Goal: Task Accomplishment & Management: Manage account settings

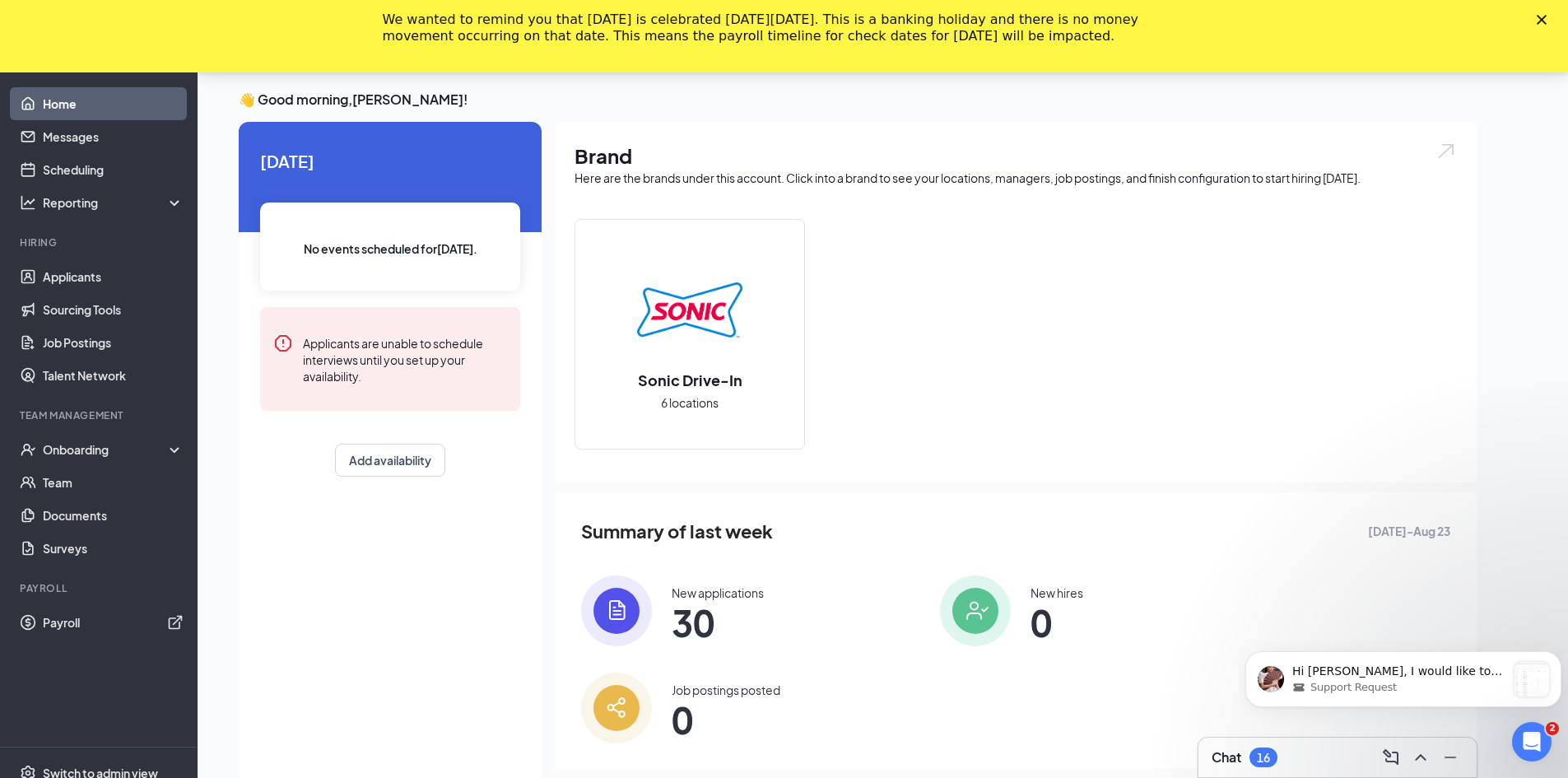
scroll to position [82, 0]
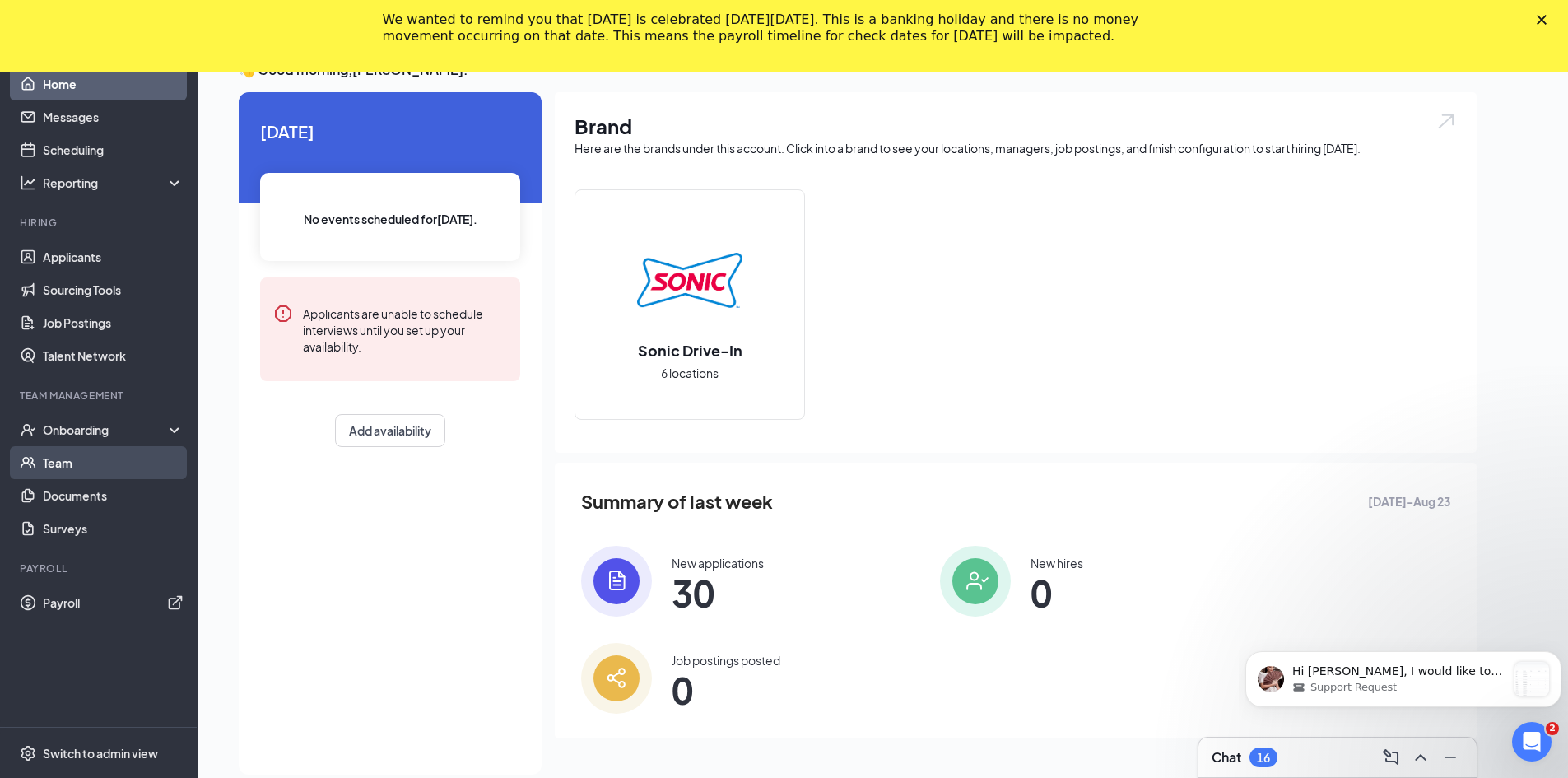
click at [92, 475] on link "Team" at bounding box center [113, 463] width 141 height 33
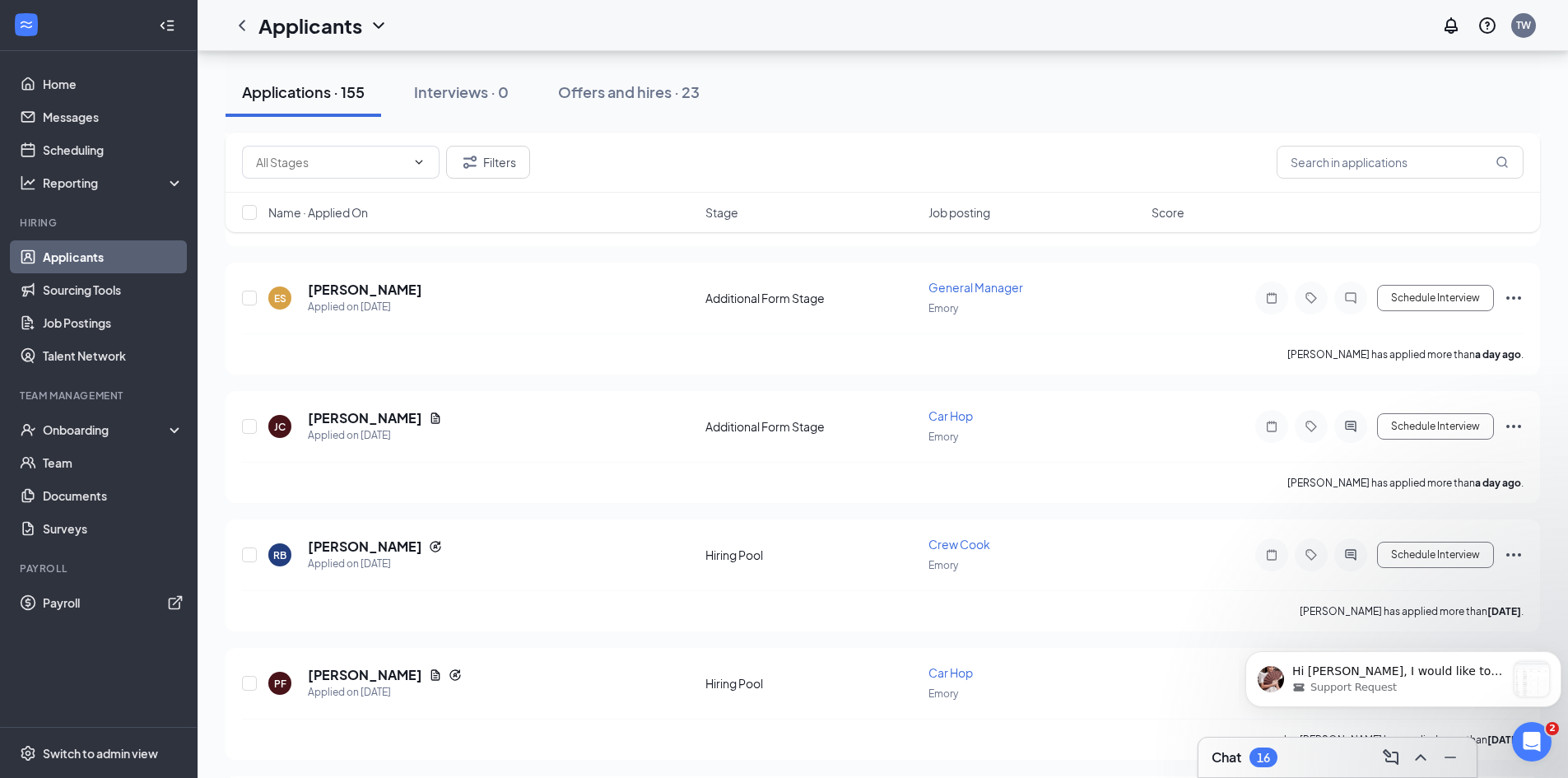
scroll to position [1104, 0]
click at [626, 87] on div "Offers and hires · 23" at bounding box center [629, 91] width 142 height 20
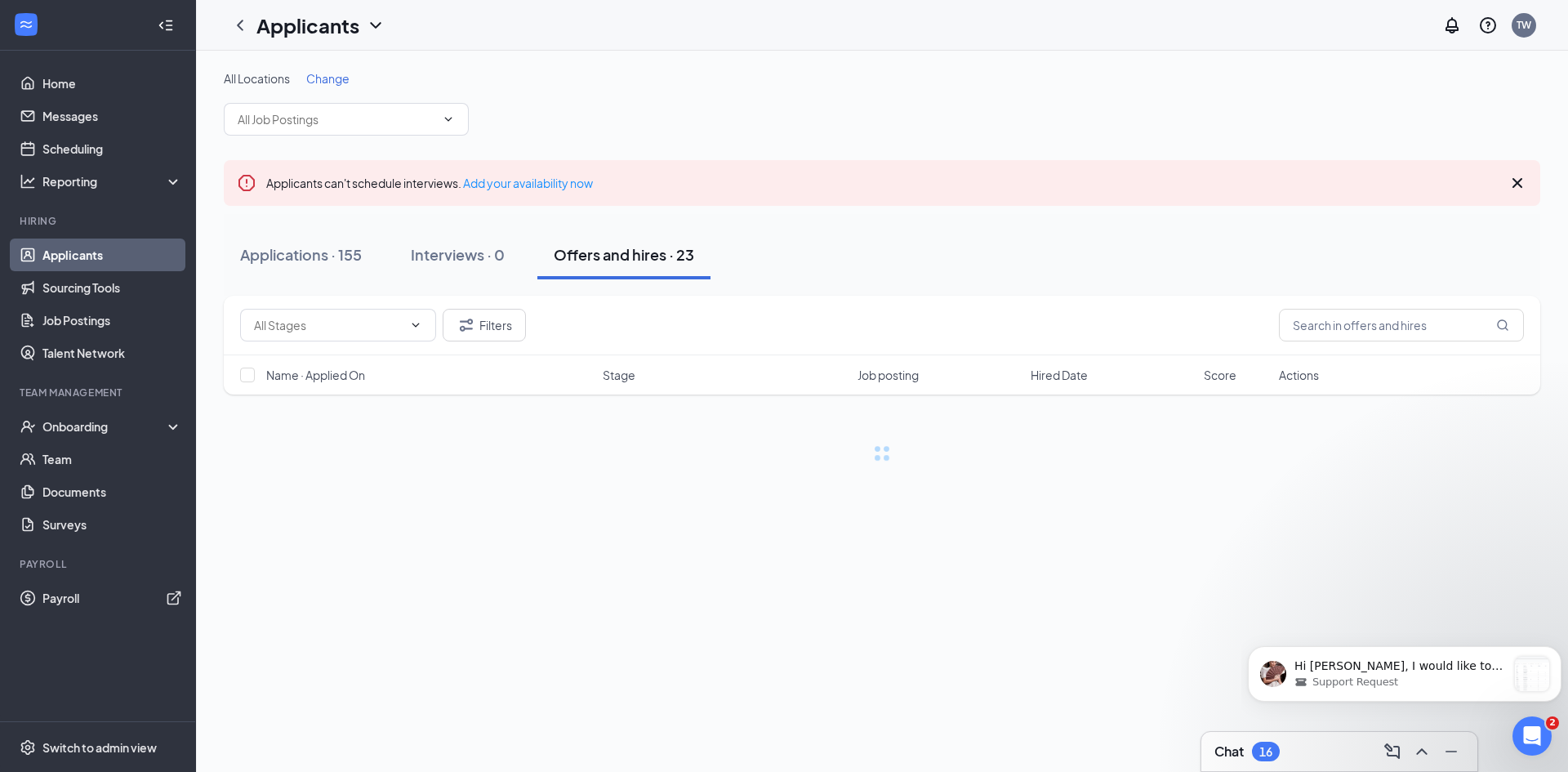
click at [625, 92] on div "All Locations Change" at bounding box center [881, 103] width 1316 height 65
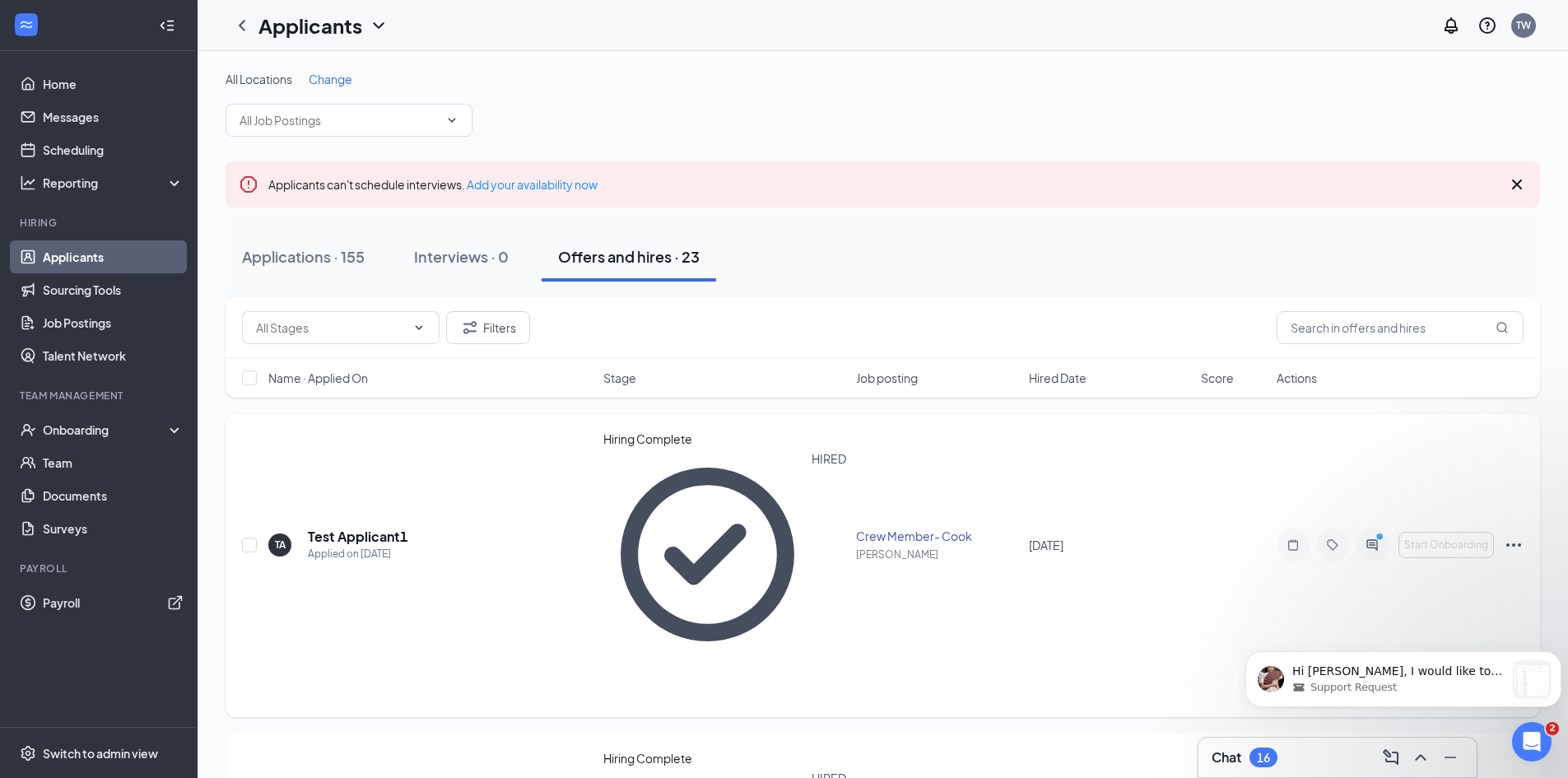
click at [1519, 544] on icon "Ellipses" at bounding box center [1513, 545] width 15 height 3
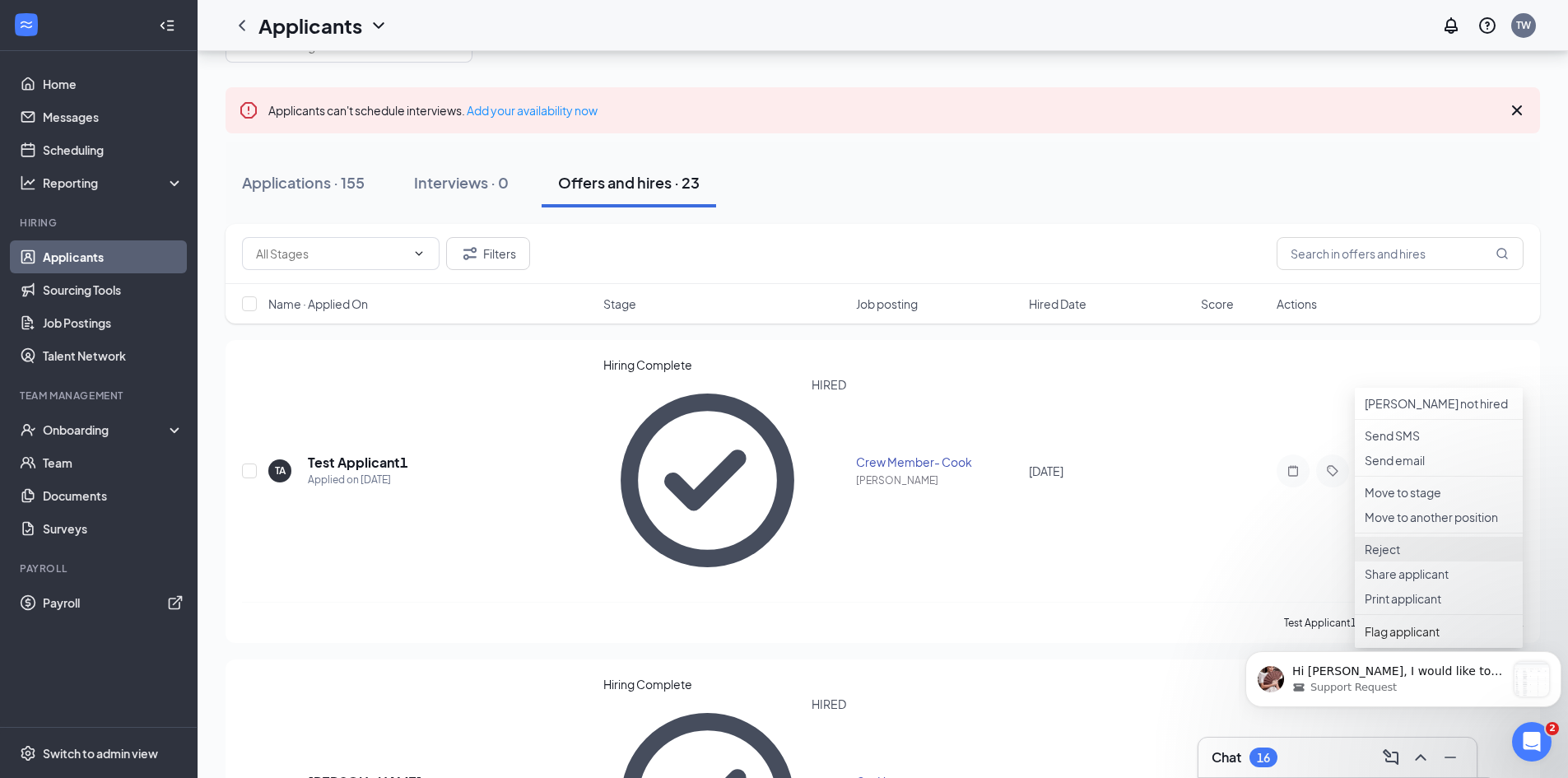
scroll to position [329, 0]
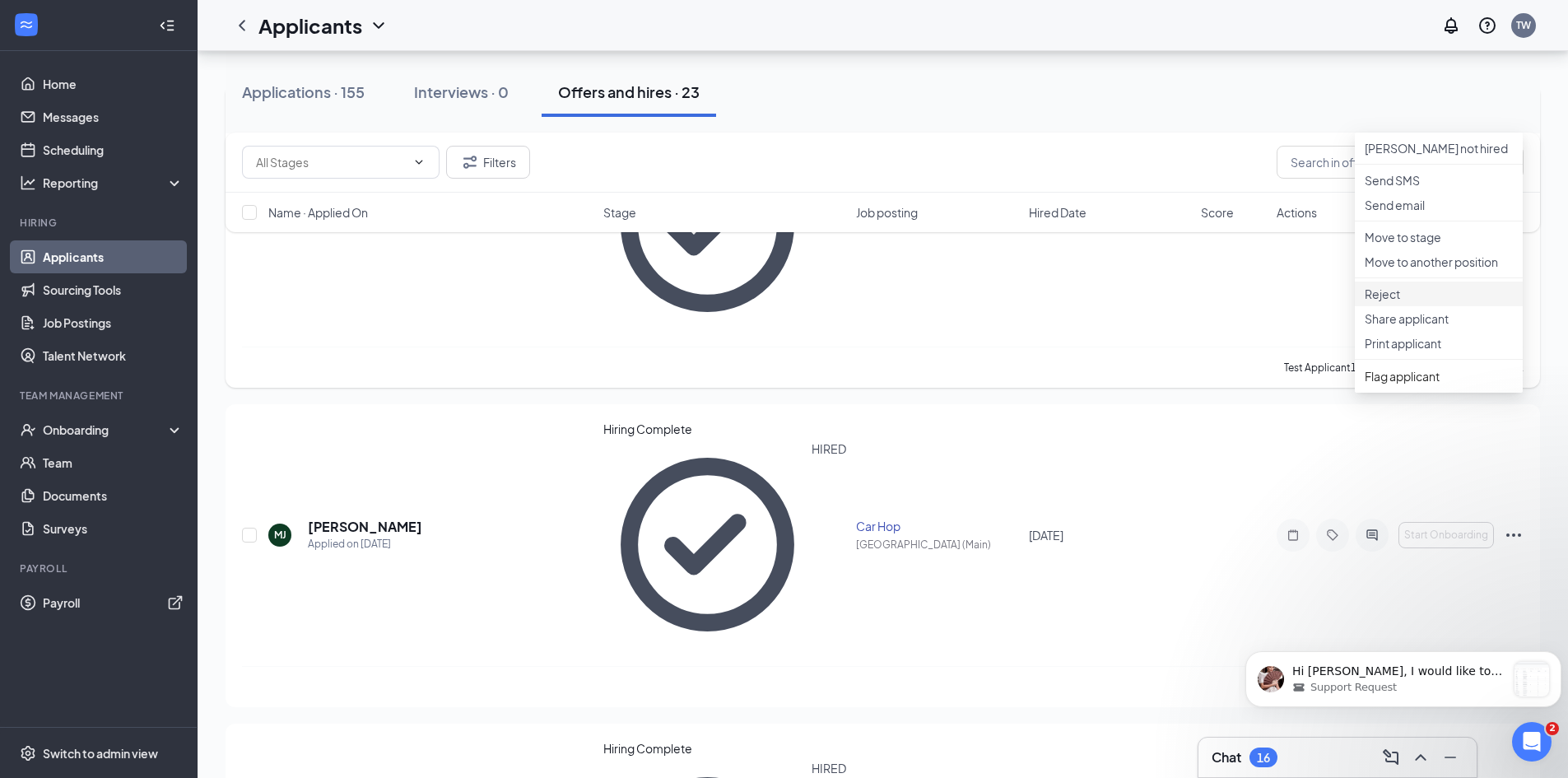
click at [1400, 302] on p "Reject" at bounding box center [1439, 294] width 148 height 17
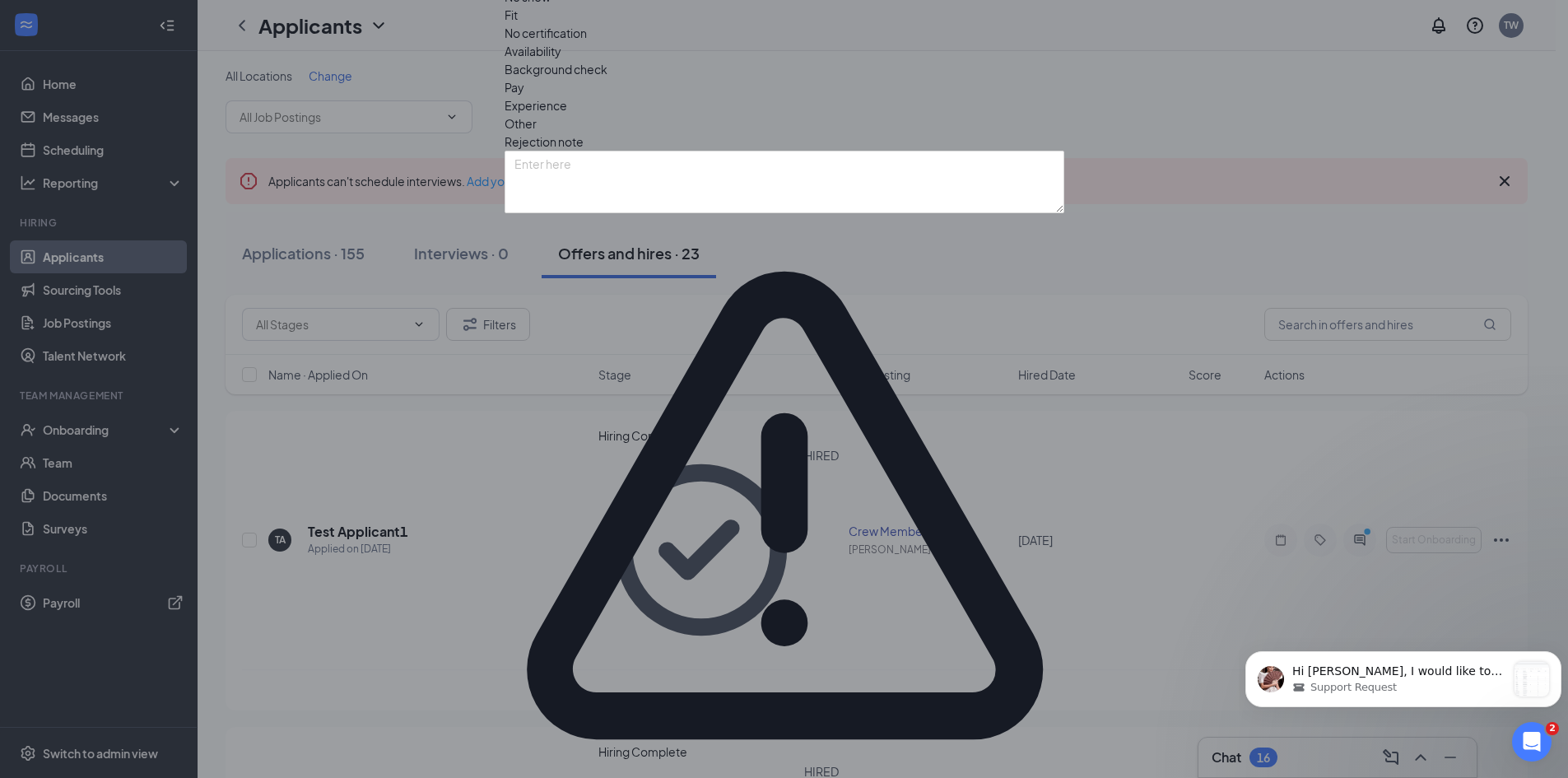
scroll to position [0, 0]
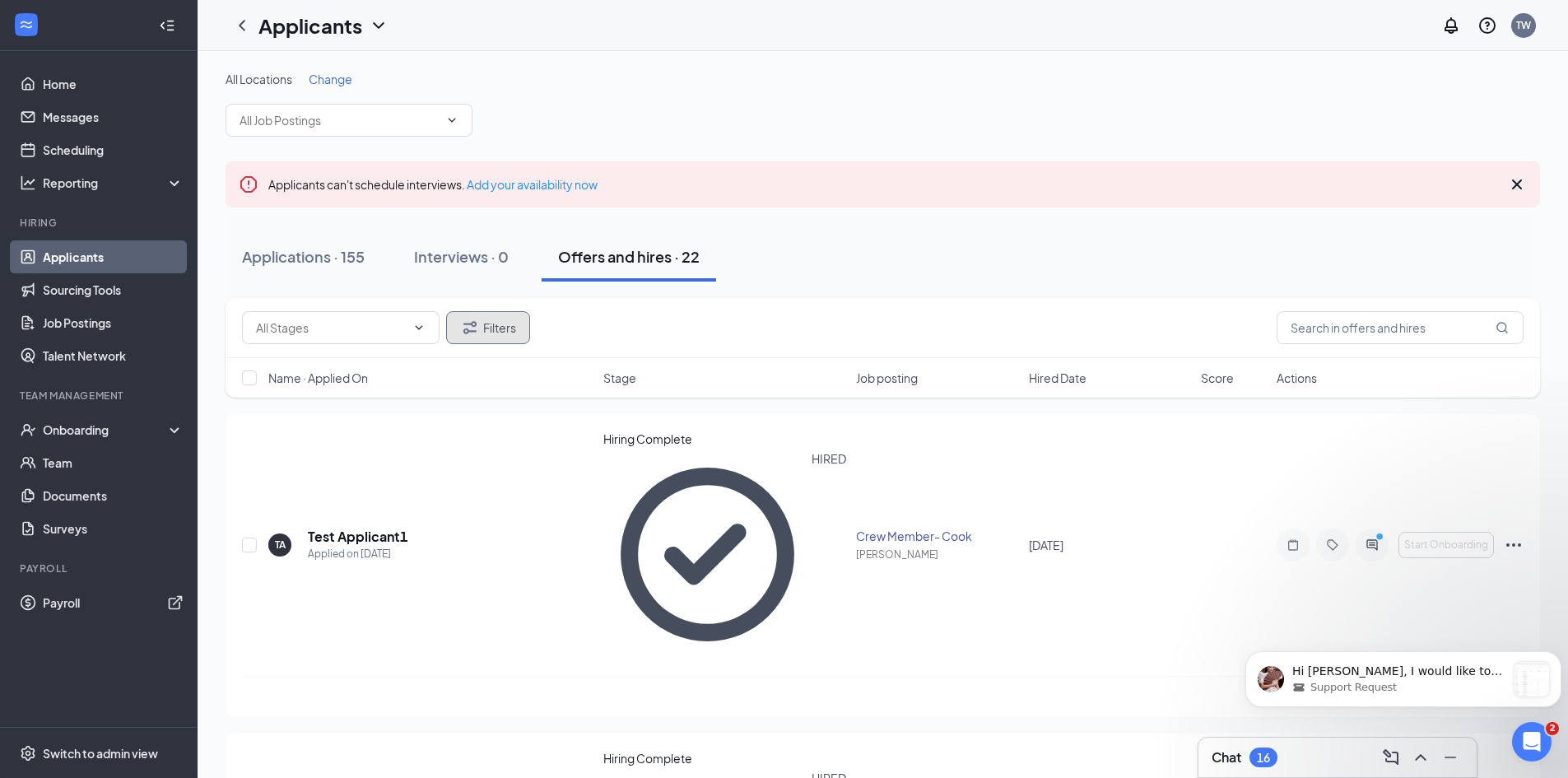
click at [480, 328] on button "Filters" at bounding box center [488, 328] width 84 height 33
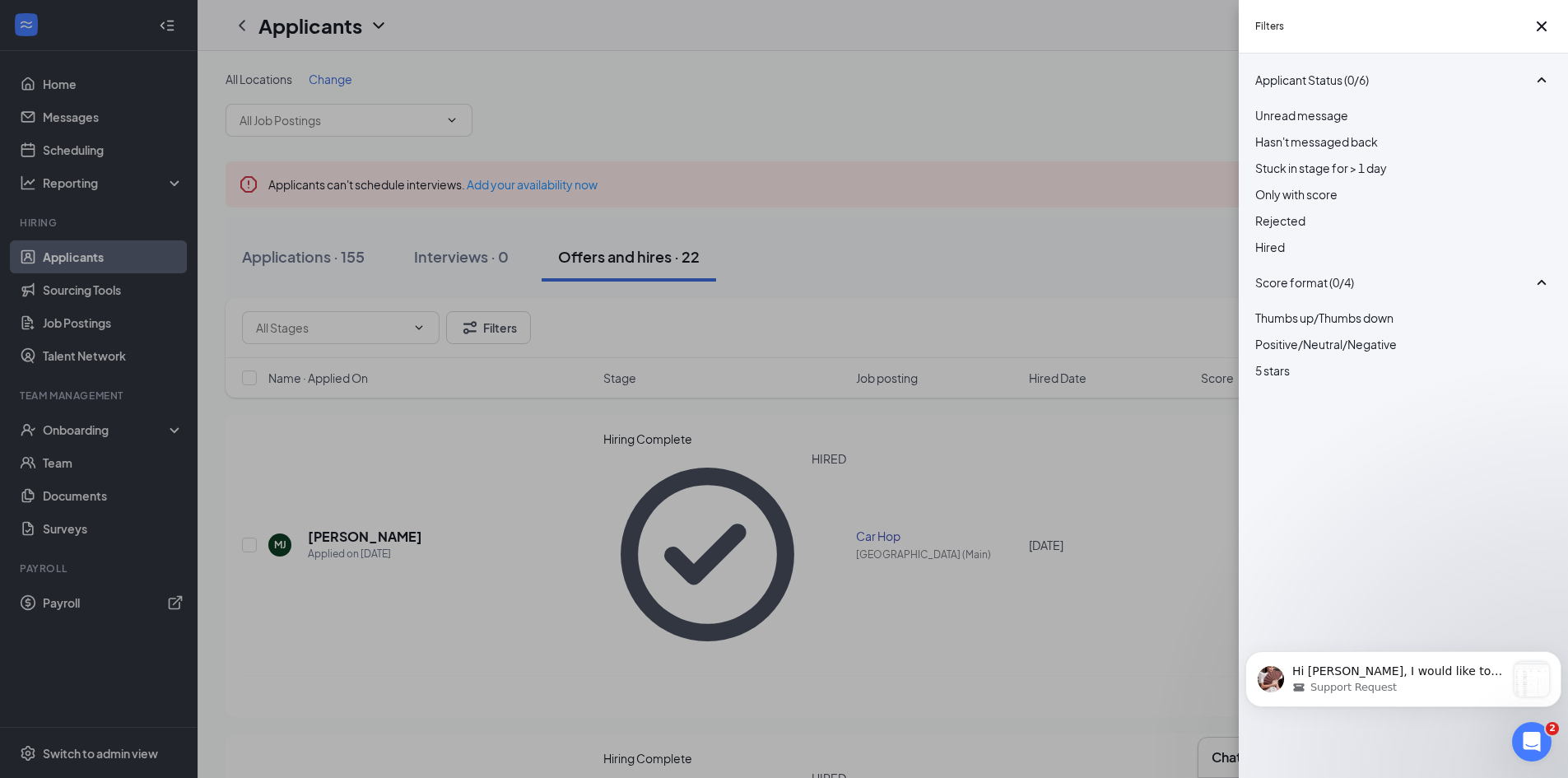
click at [806, 213] on div "Filters Applicant Status (0/6) Unread message Hasn't messaged back Stuck in sta…" at bounding box center [784, 389] width 1568 height 778
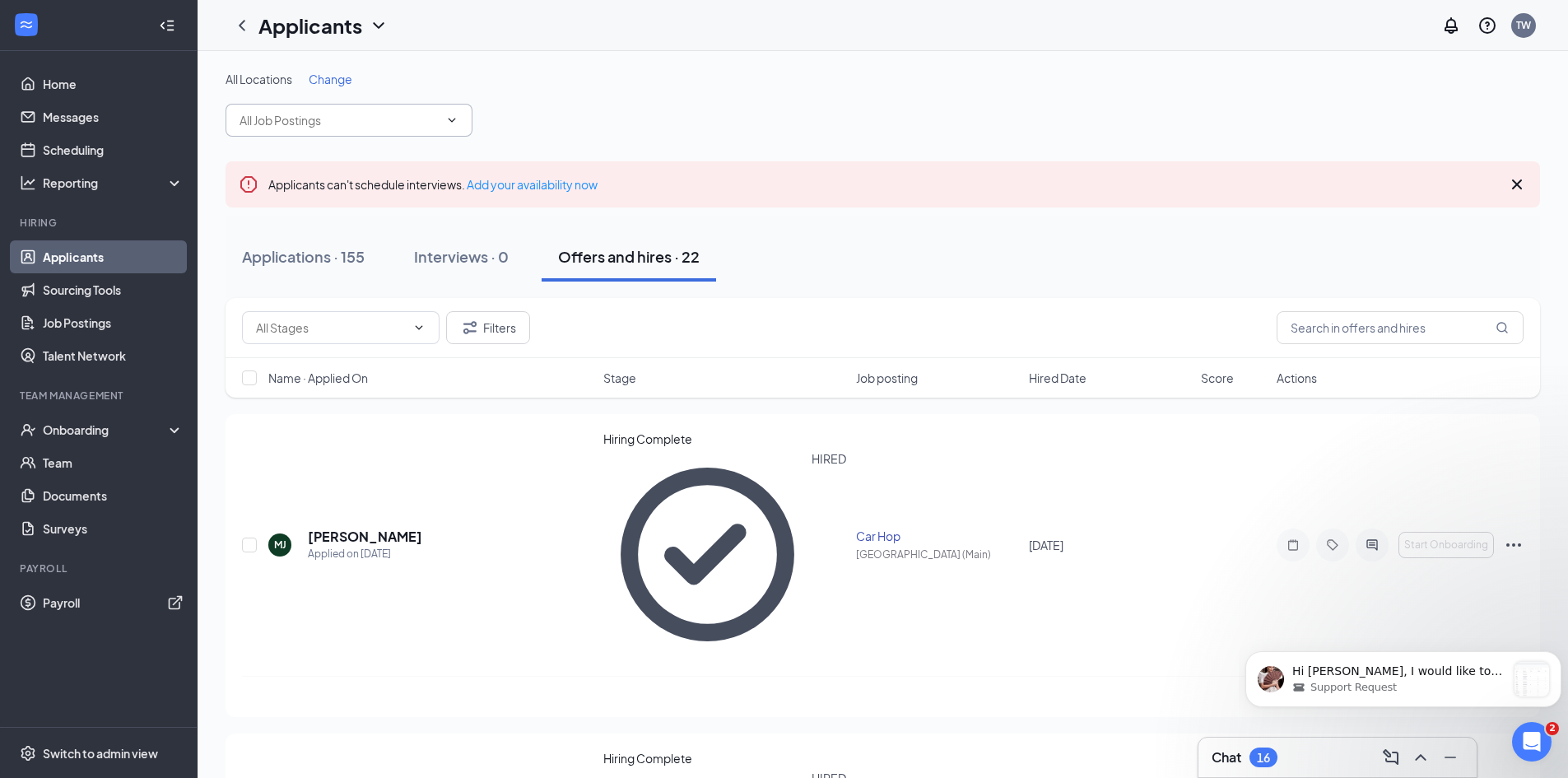
click at [453, 121] on icon "ChevronDown" at bounding box center [453, 120] width 8 height 4
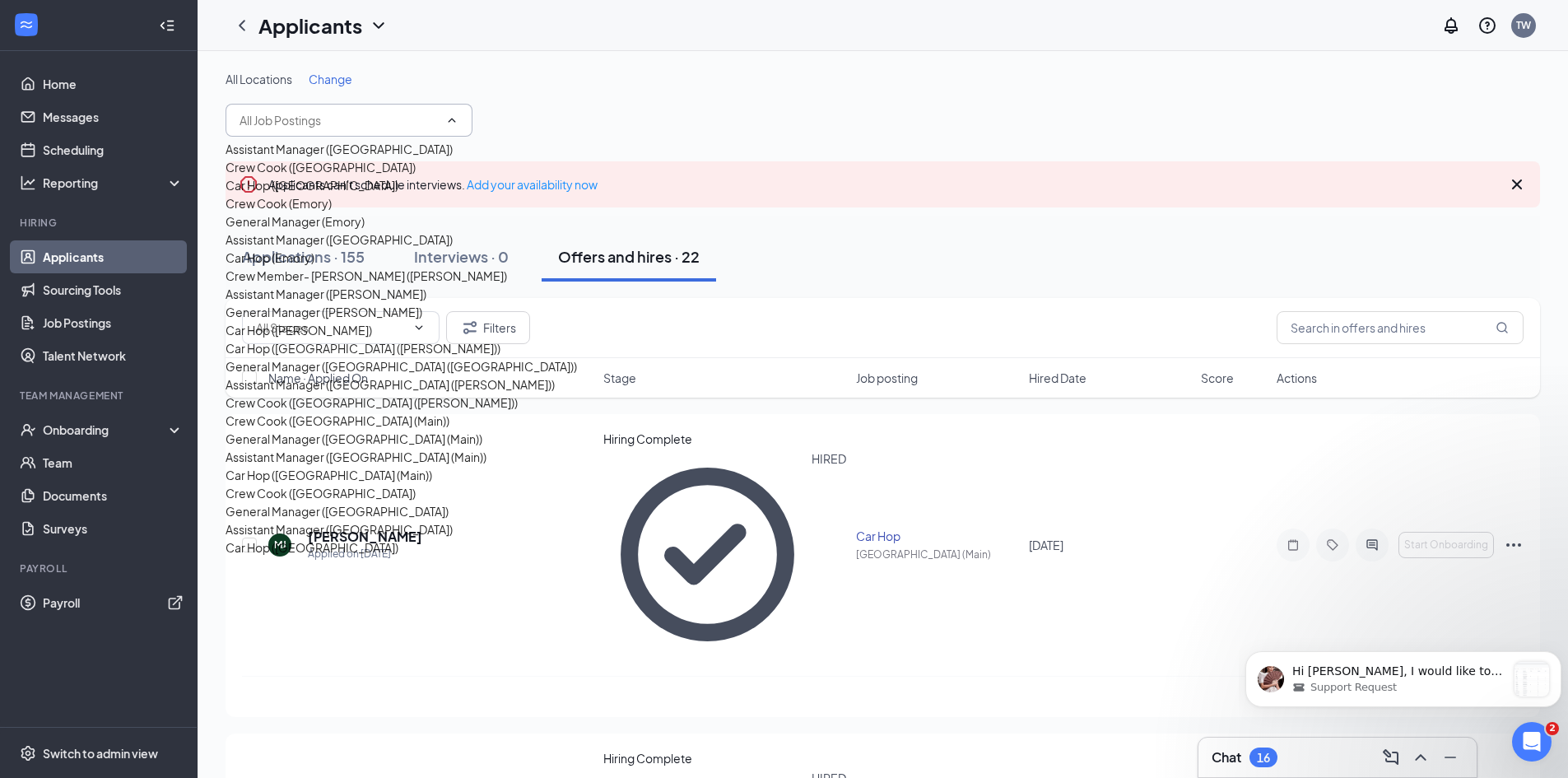
click at [395, 158] on div "Assistant Manager ([GEOGRAPHIC_DATA])" at bounding box center [339, 148] width 227 height 19
type input "Assistant Manager ([GEOGRAPHIC_DATA])"
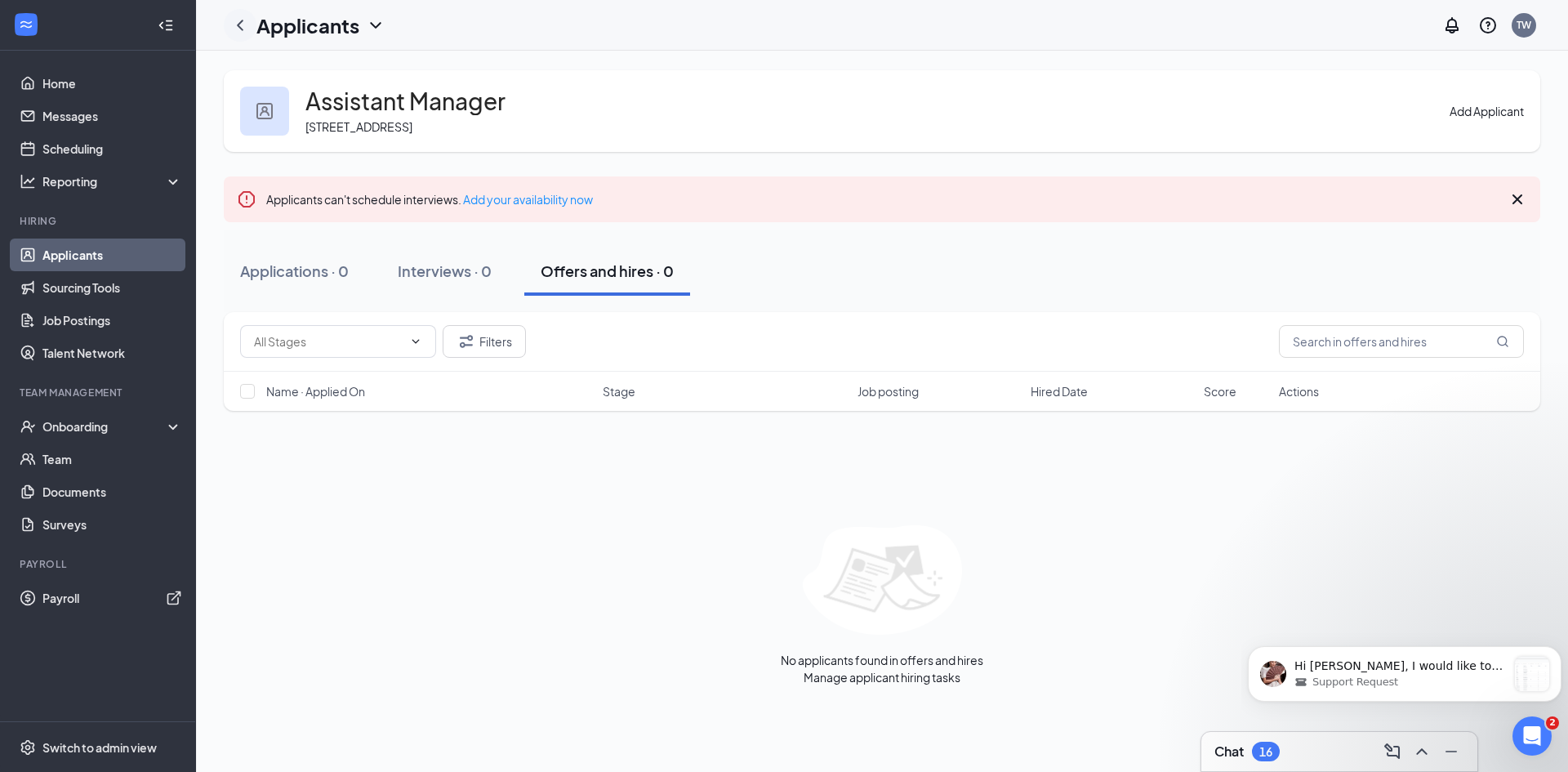
click at [245, 24] on icon "ChevronLeft" at bounding box center [240, 25] width 19 height 19
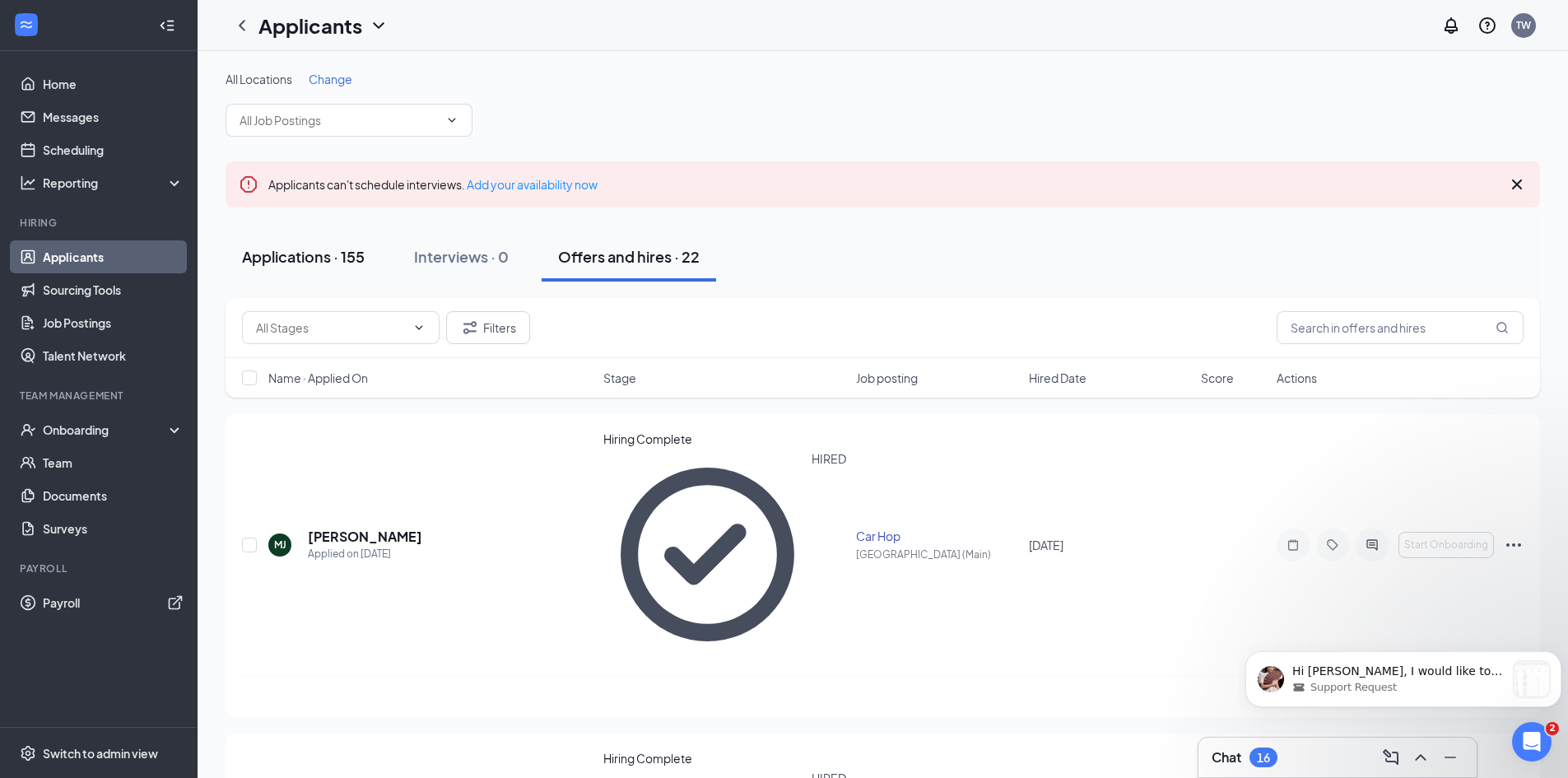
click at [353, 256] on div "Applications · 155" at bounding box center [304, 256] width 123 height 20
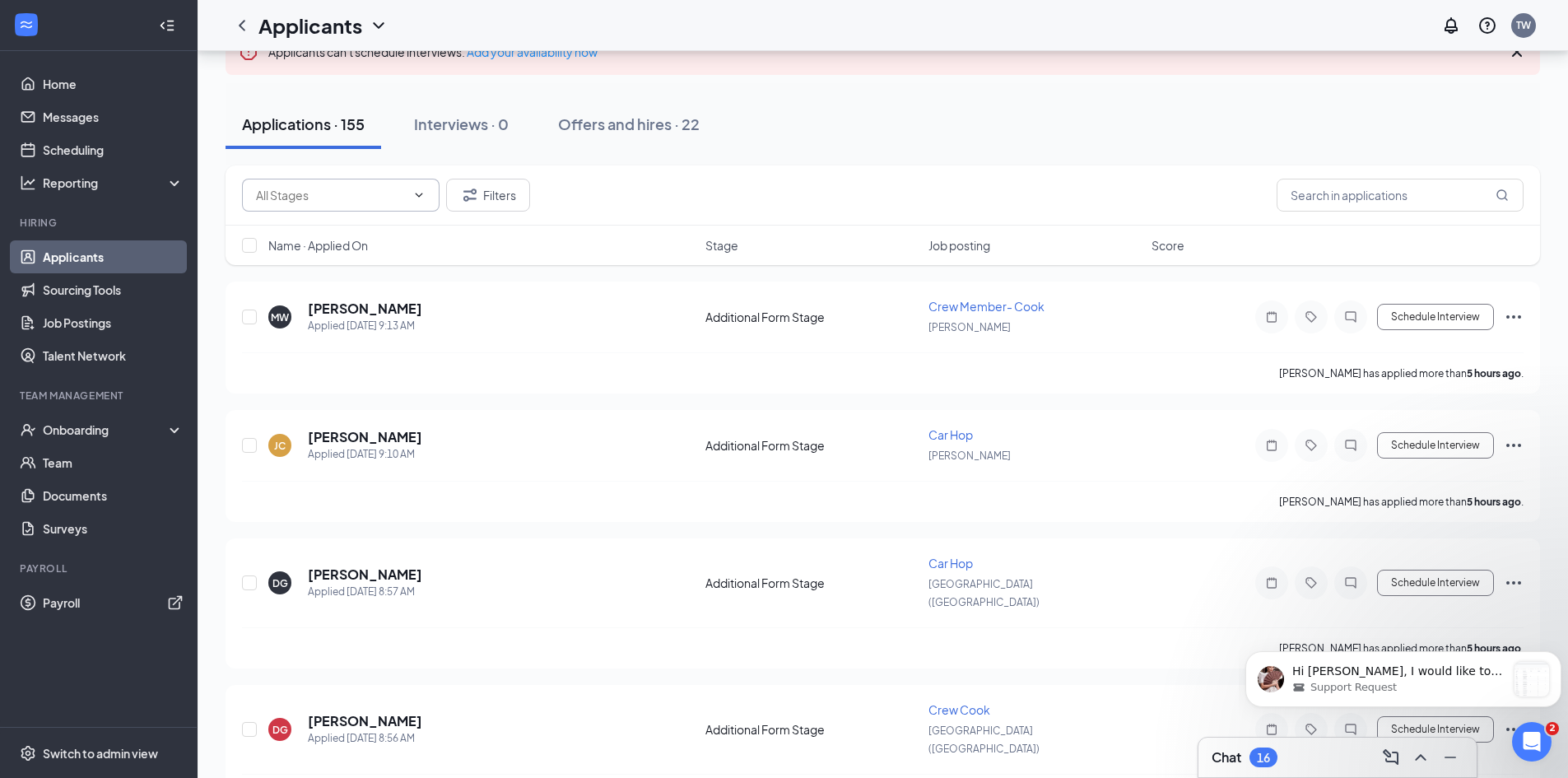
scroll to position [165, 0]
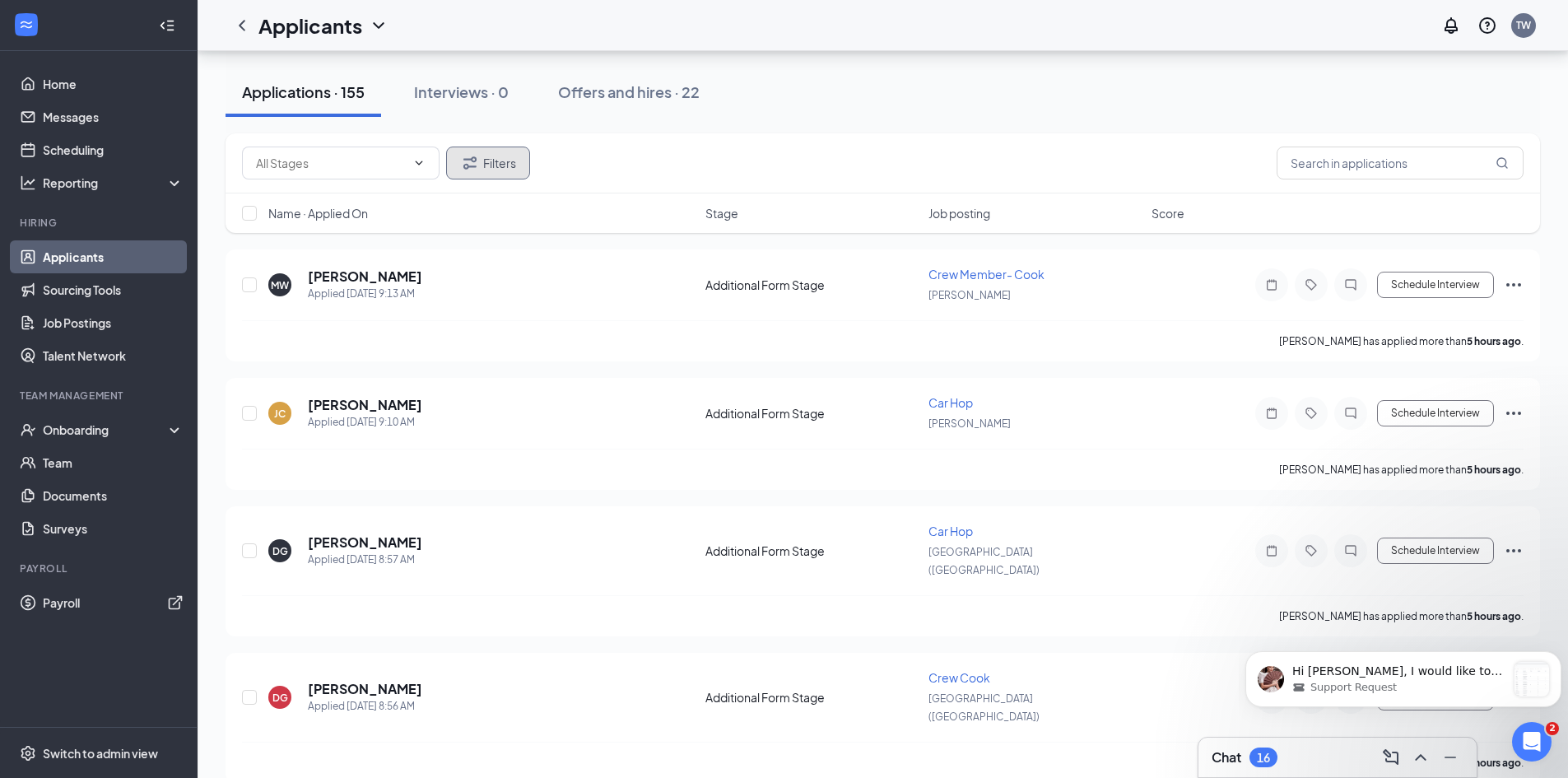
click at [486, 165] on button "Filters" at bounding box center [488, 163] width 84 height 33
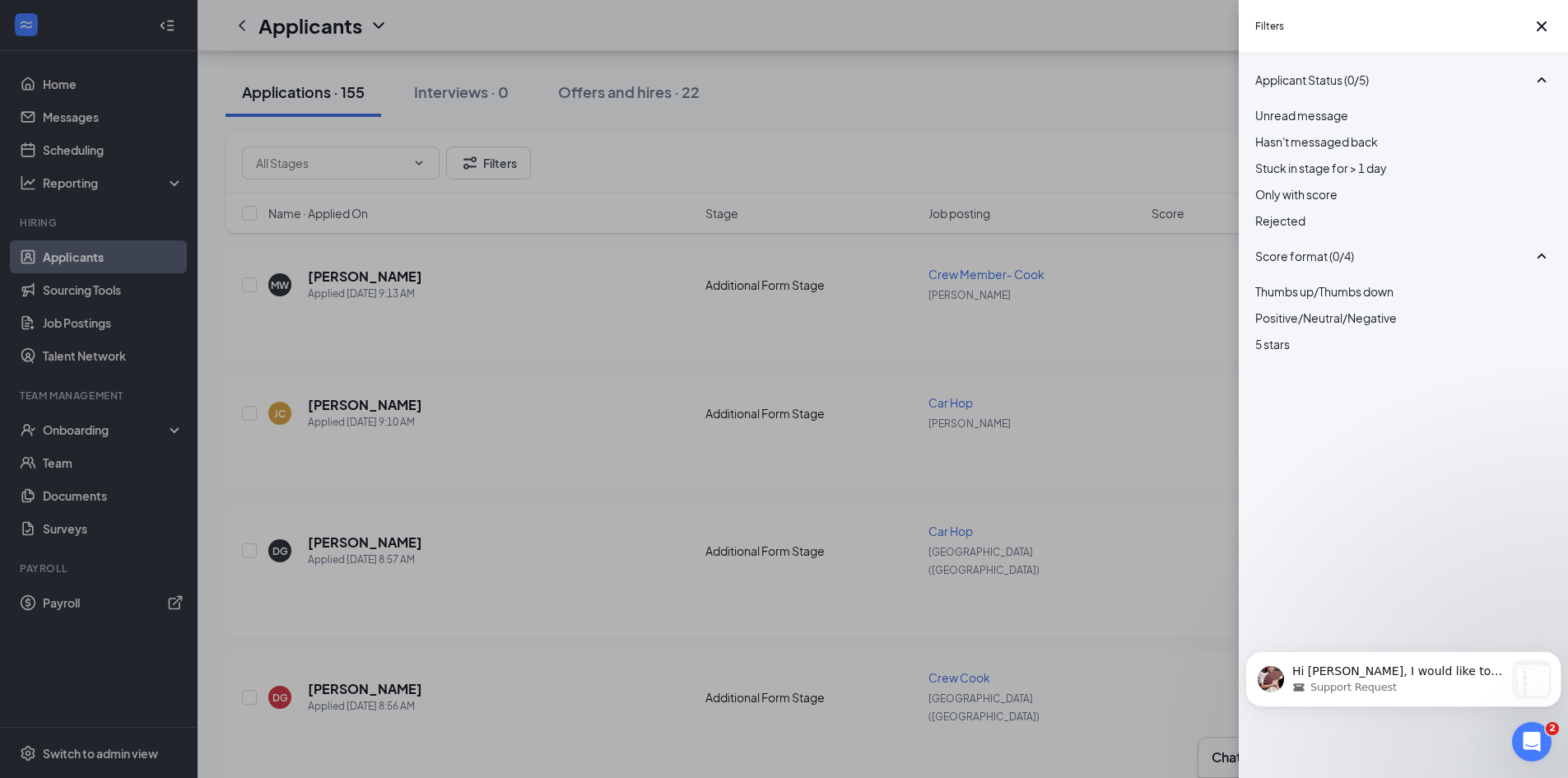
click at [751, 118] on div "Filters Applicant Status (0/5) Unread message Hasn't messaged back Stuck in sta…" at bounding box center [784, 389] width 1568 height 778
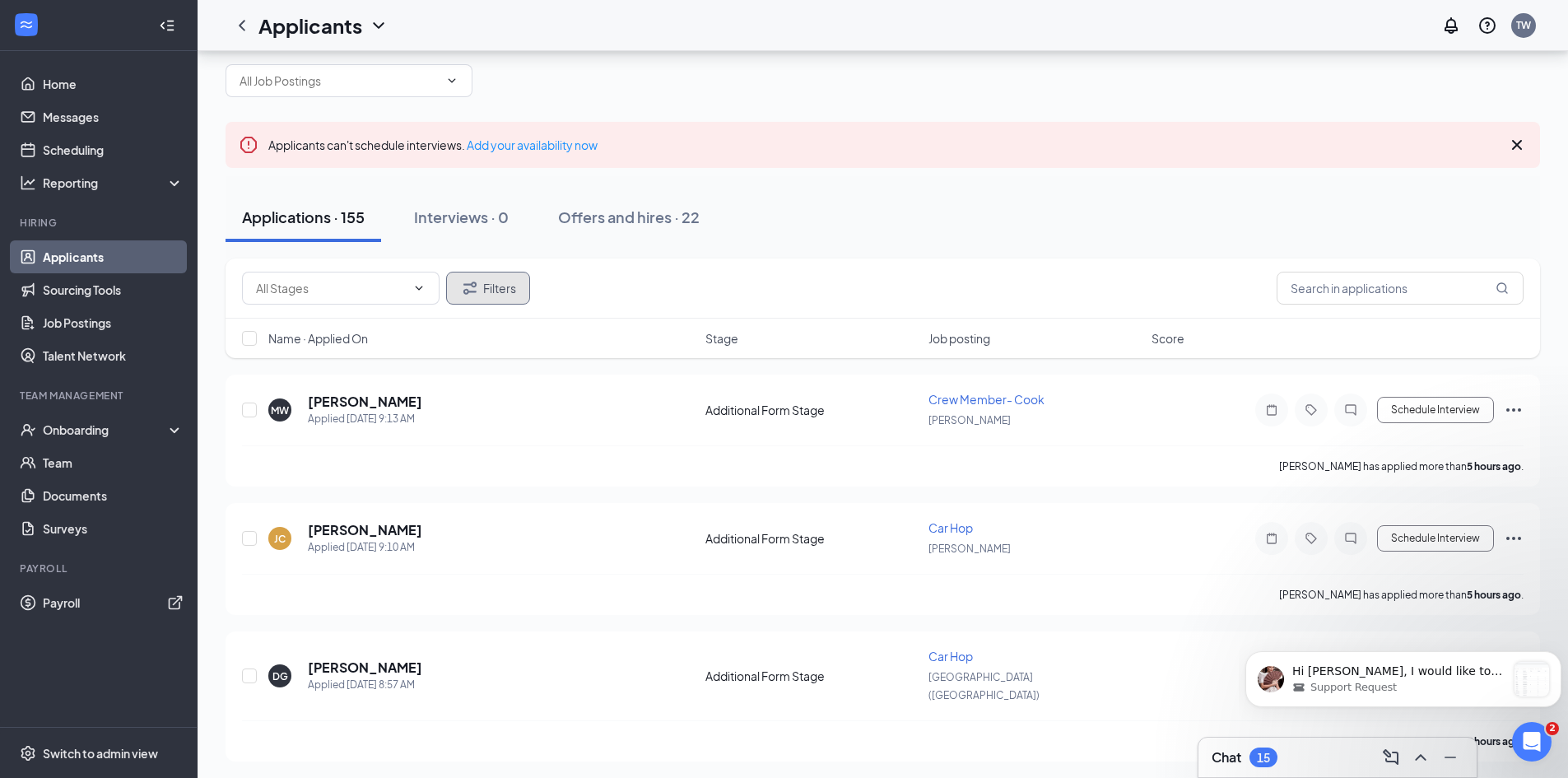
scroll to position [0, 0]
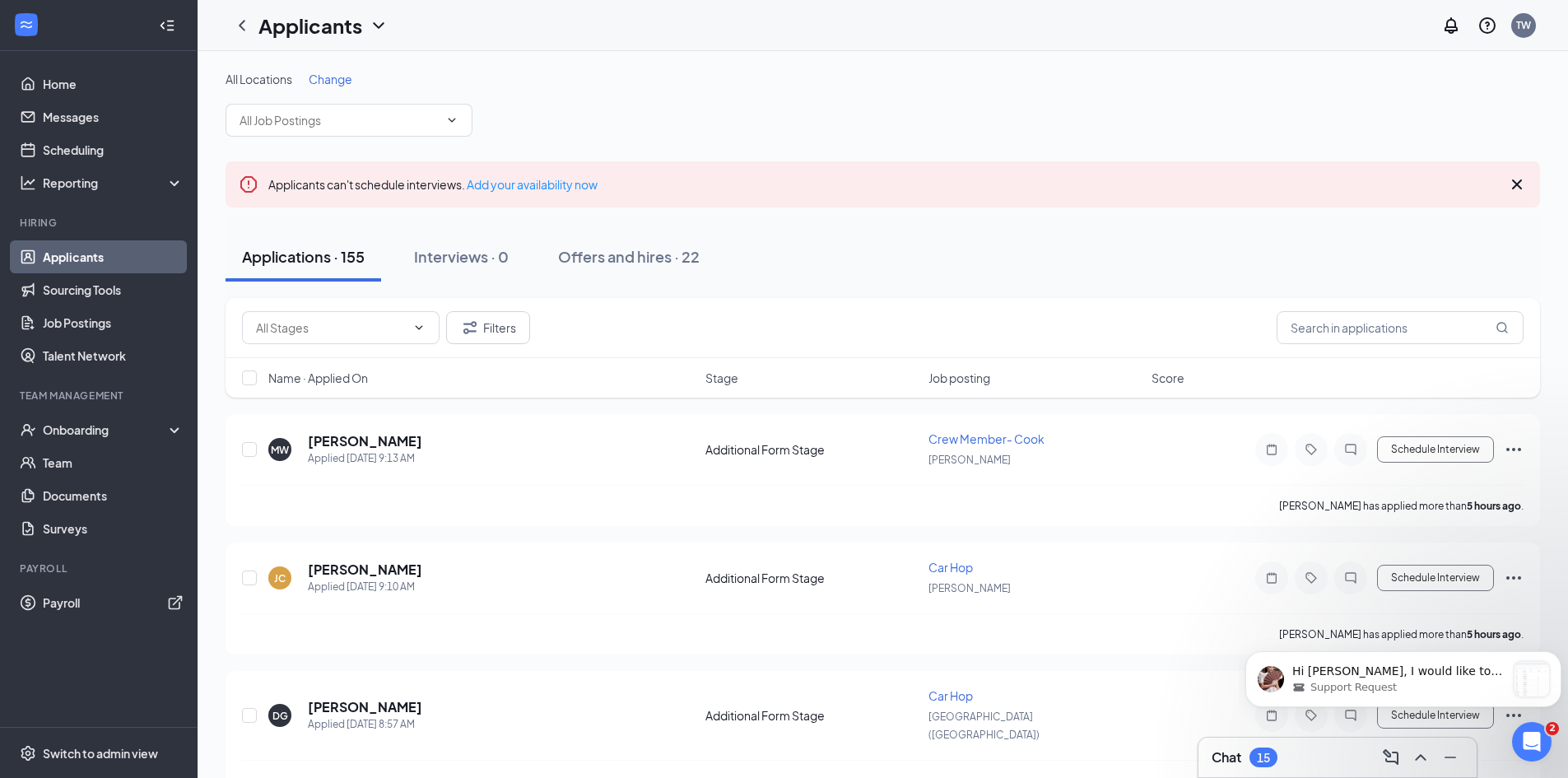
click at [1513, 186] on icon "Cross" at bounding box center [1517, 184] width 20 height 20
